Goal: Task Accomplishment & Management: Use online tool/utility

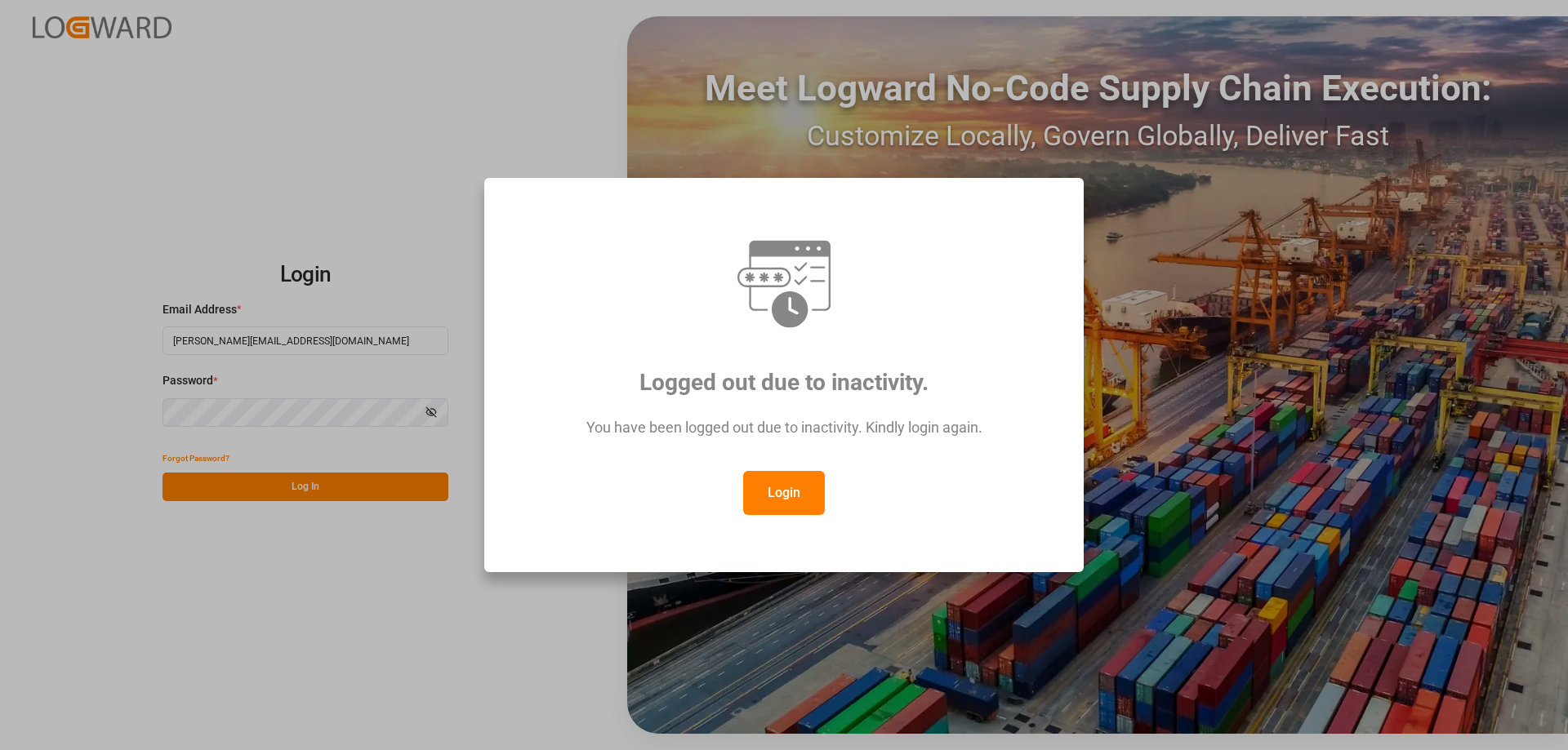
click at [769, 489] on button "Login" at bounding box center [784, 493] width 82 height 44
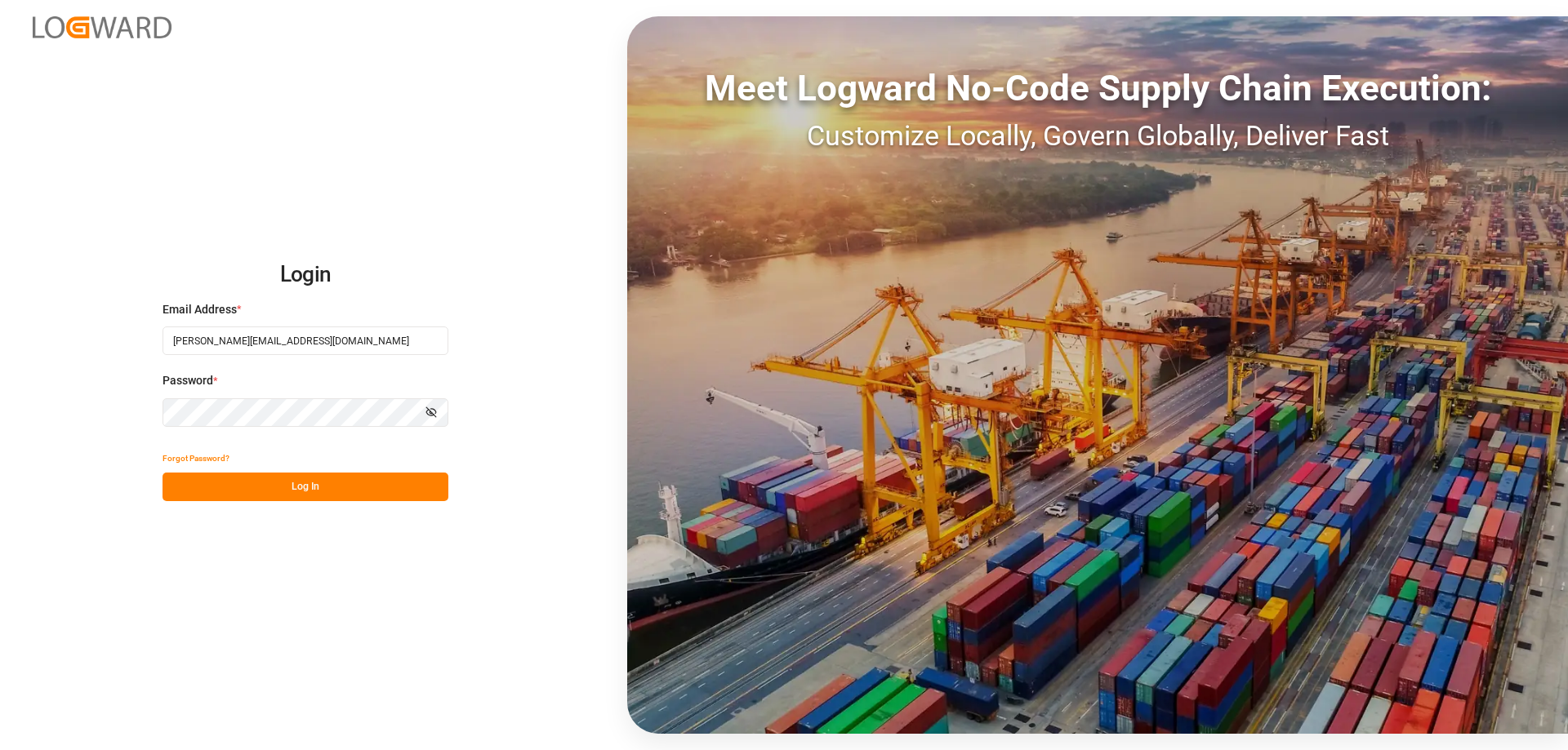
click at [403, 486] on button "Log In" at bounding box center [305, 488] width 286 height 29
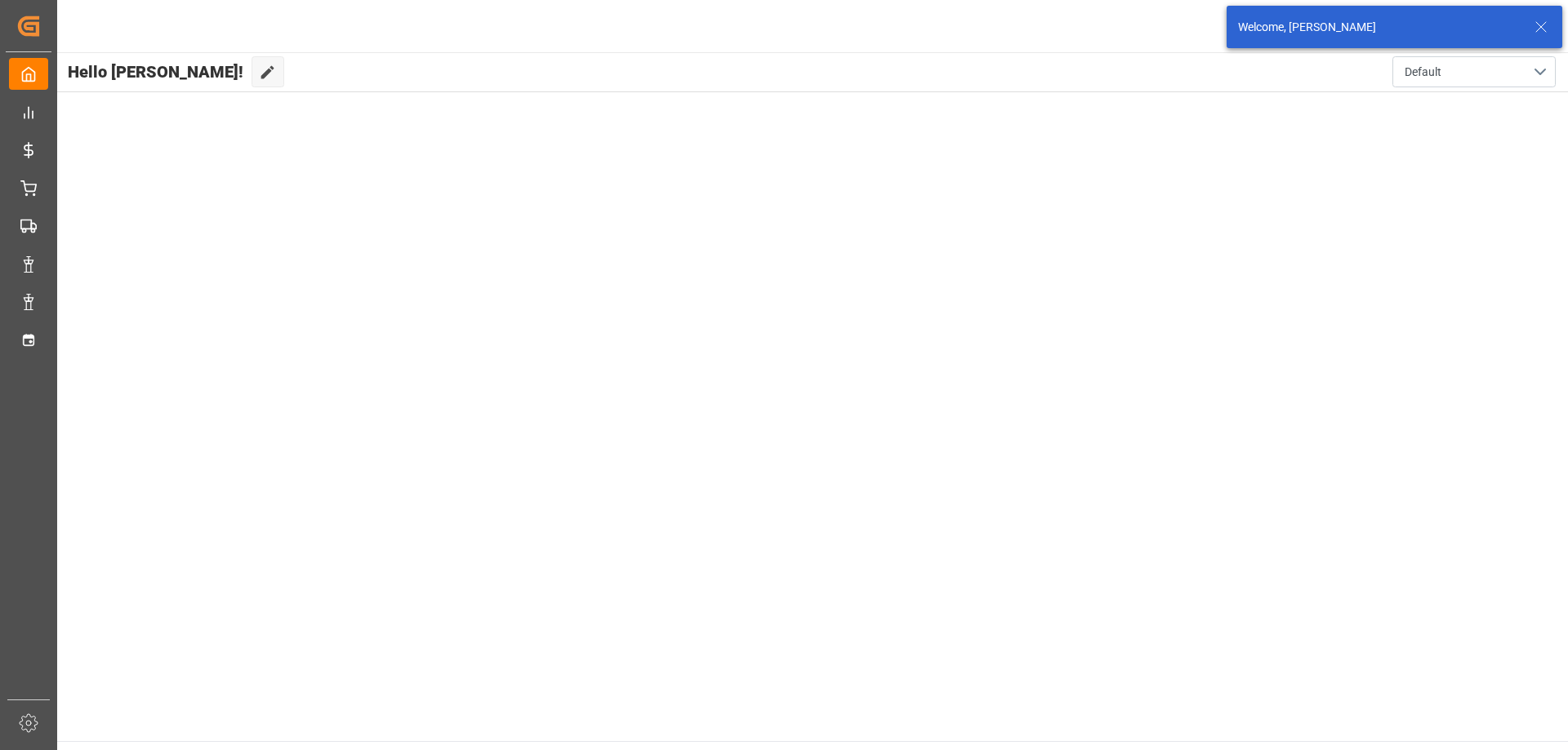
click at [1539, 24] on line at bounding box center [1541, 27] width 10 height 10
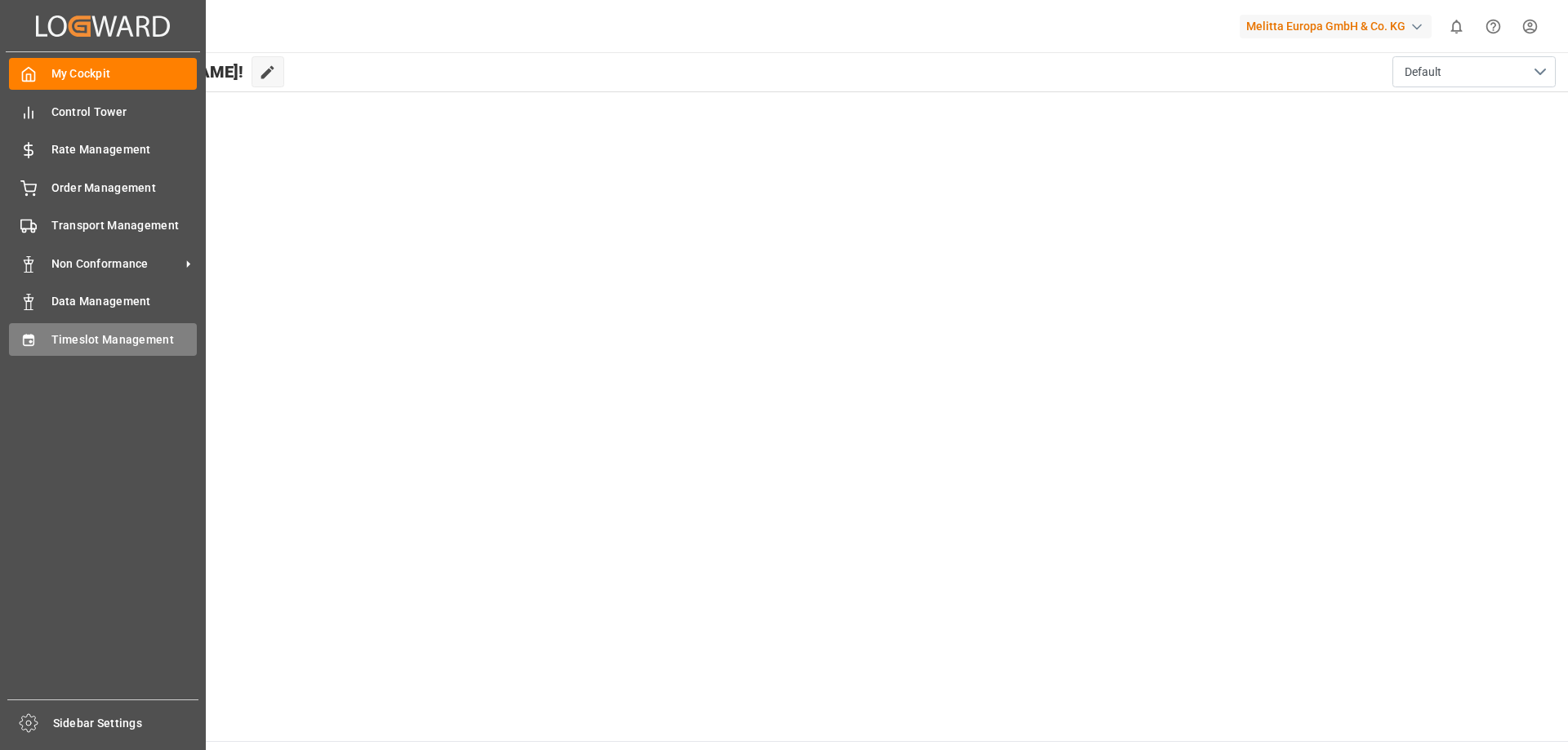
click at [48, 338] on div "Timeslot Management Timeslot Management" at bounding box center [102, 338] width 188 height 32
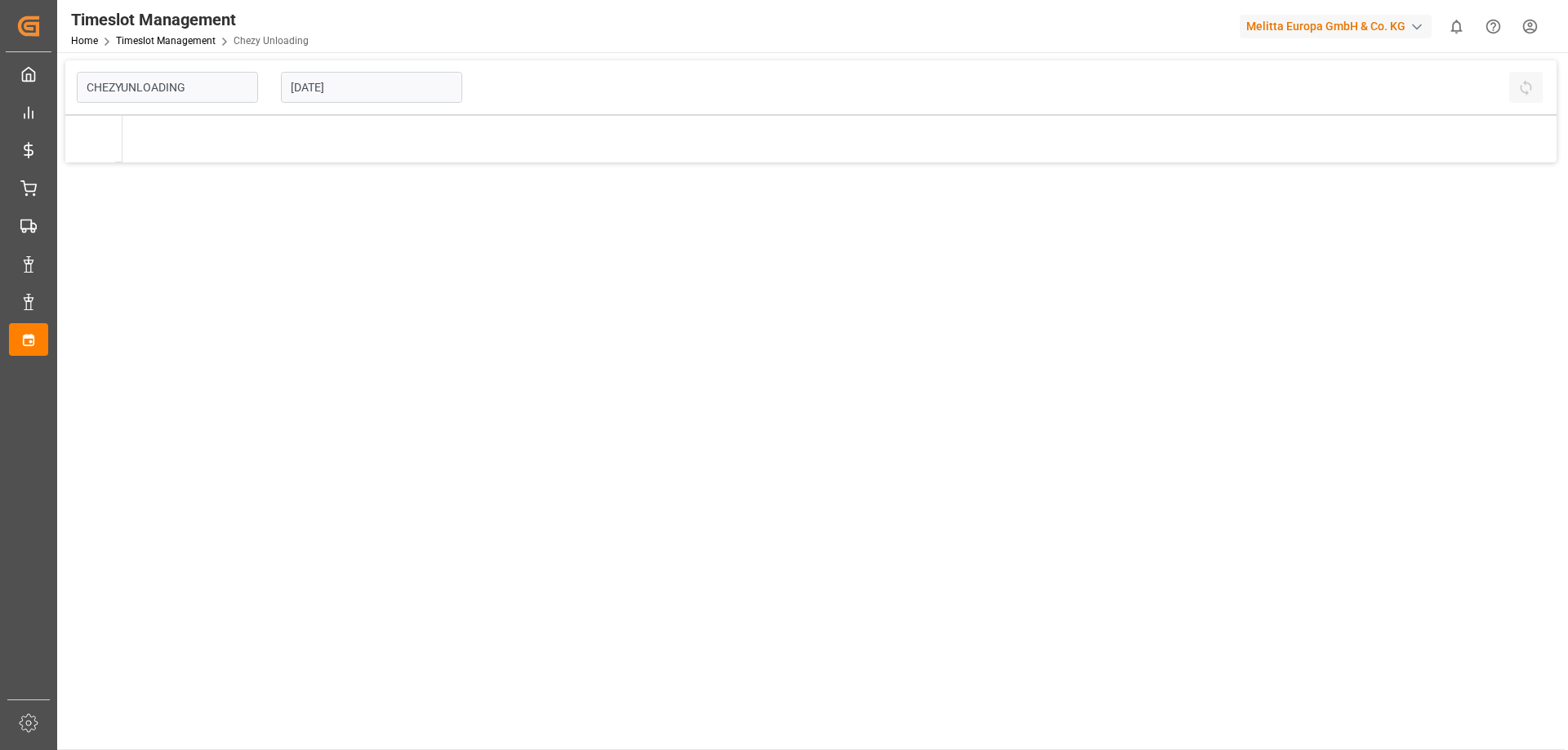
type input "Chezy Unloading"
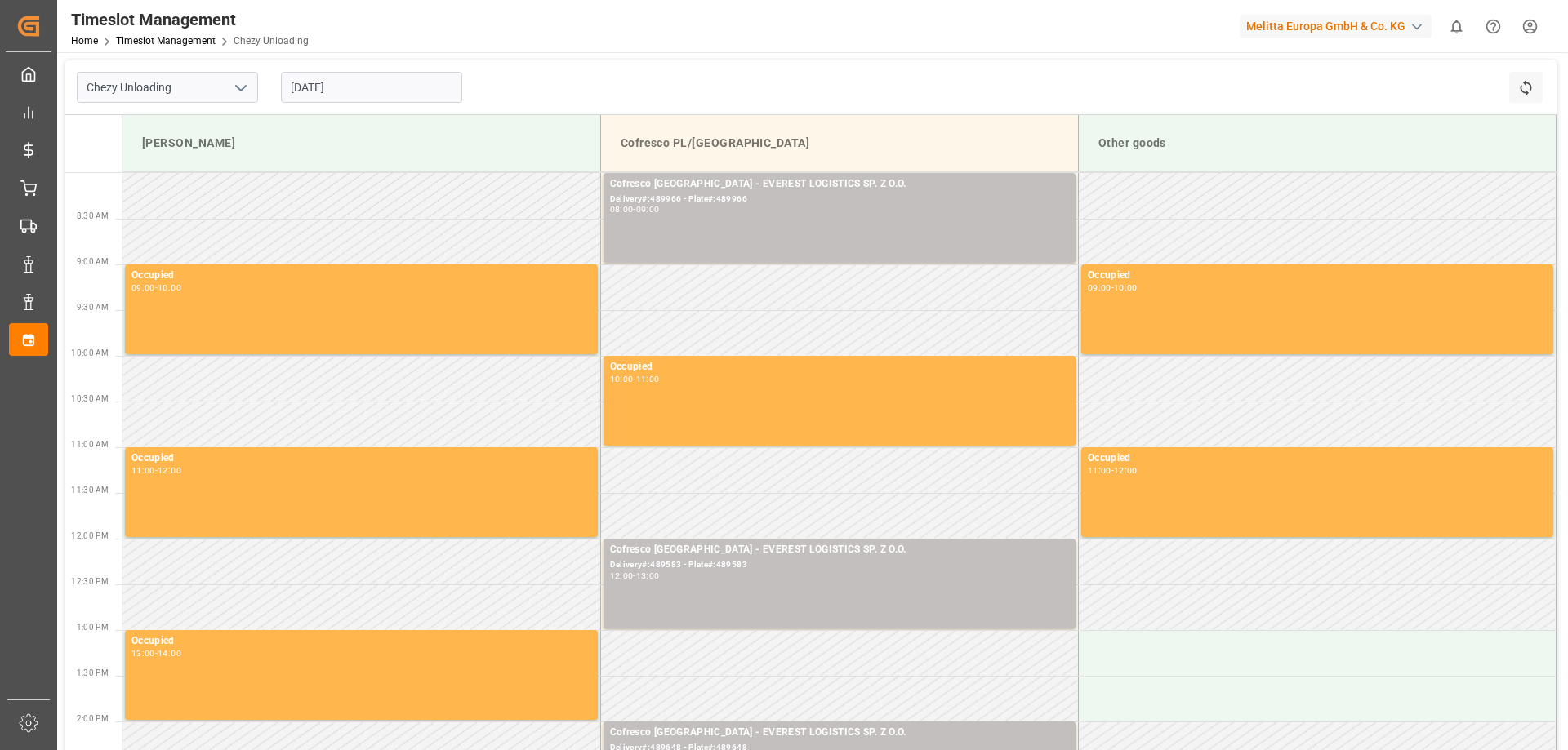
click at [408, 91] on input "[DATE]" at bounding box center [371, 88] width 182 height 31
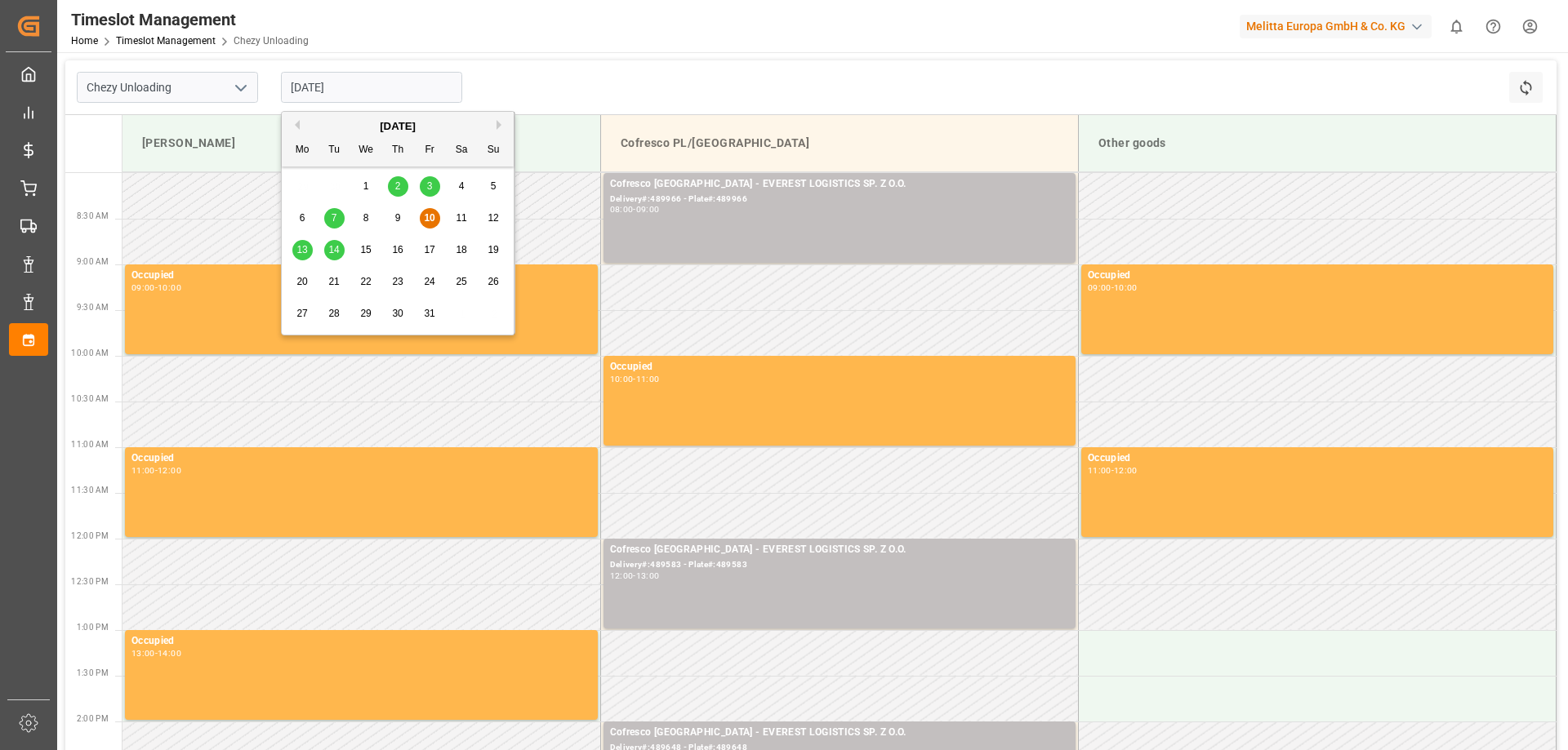
click at [300, 252] on span "13" at bounding box center [301, 250] width 11 height 12
type input "[DATE]"
